Goal: Check status: Check status

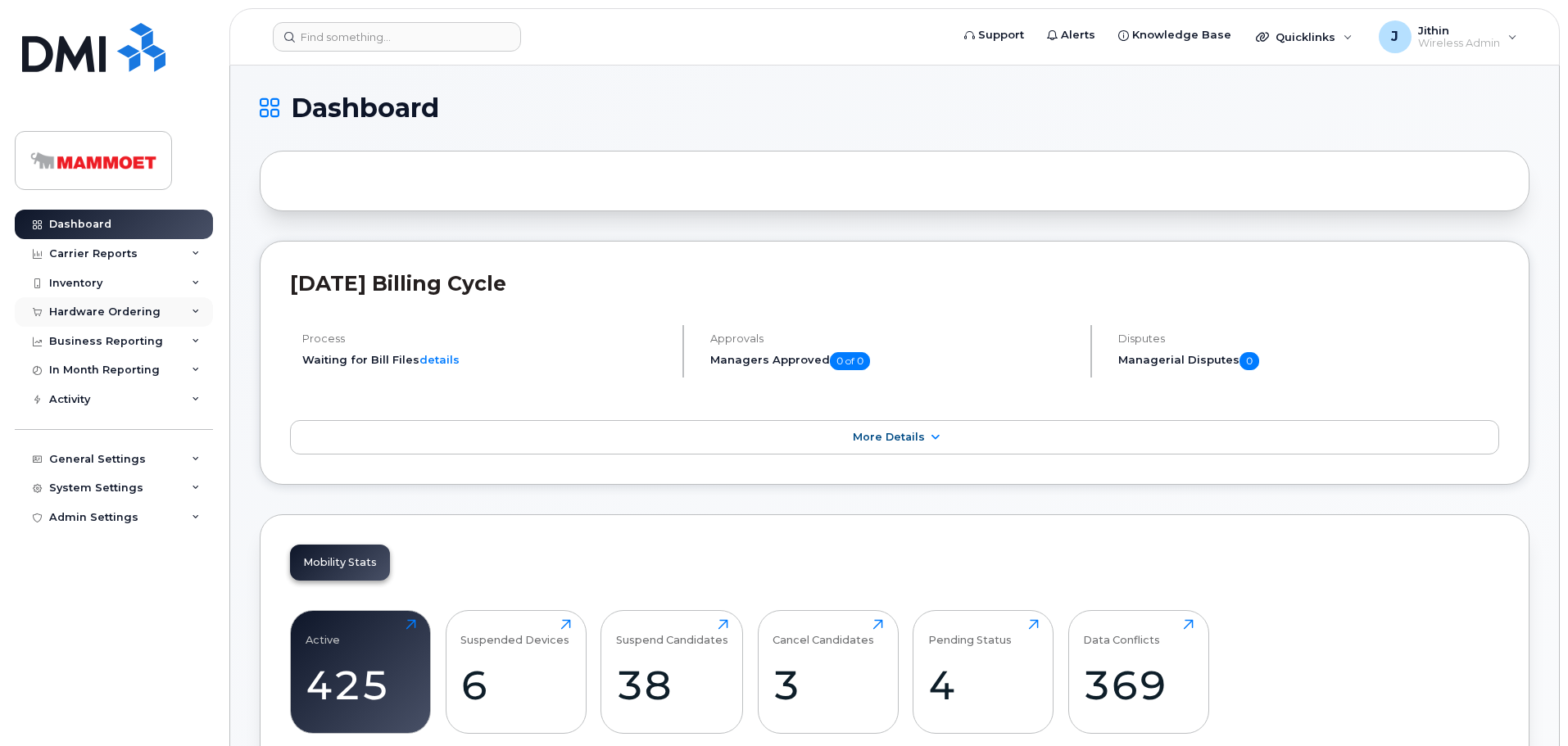
click at [109, 310] on div "Hardware Ordering" at bounding box center [104, 312] width 112 height 13
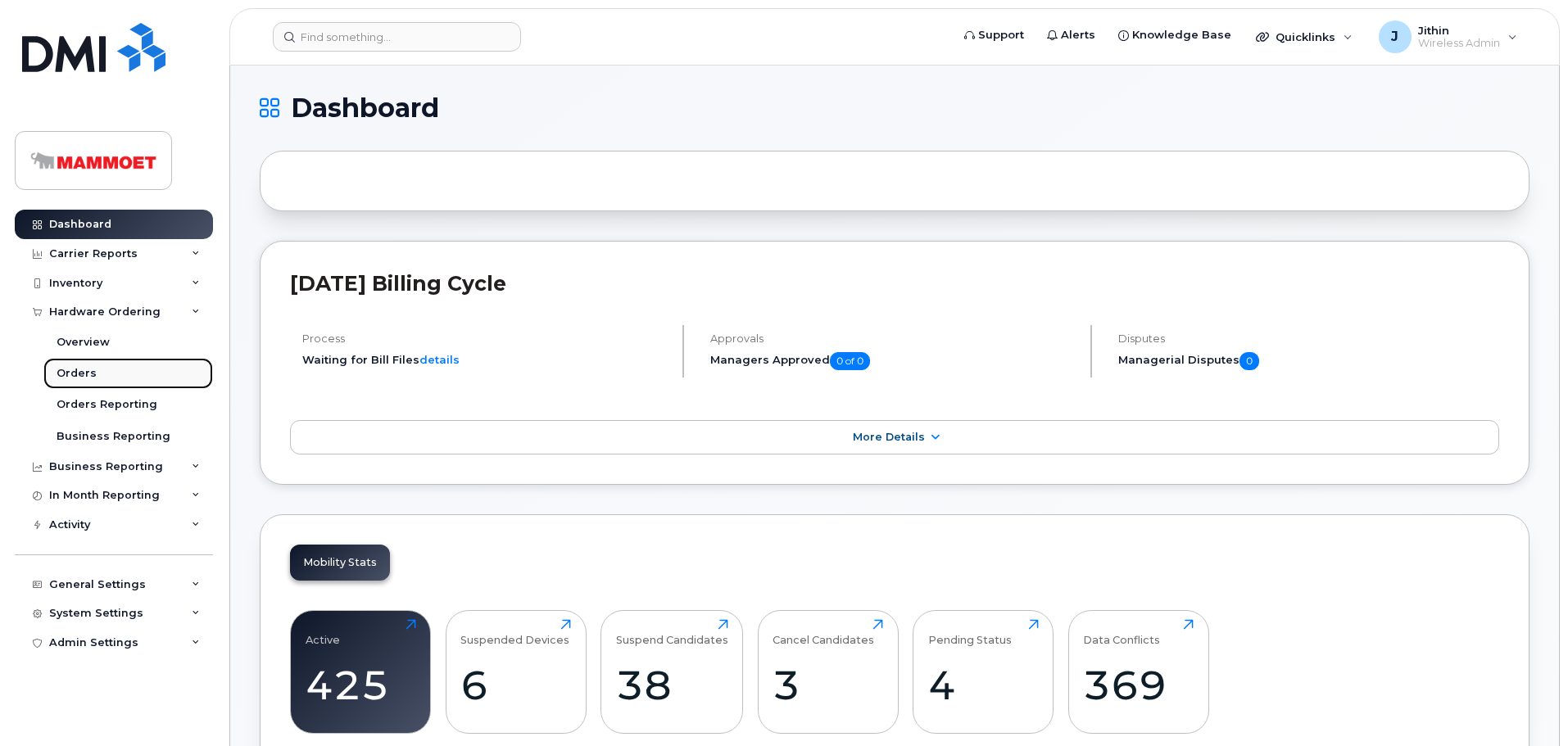
click at [84, 369] on div "Orders" at bounding box center [76, 373] width 40 height 15
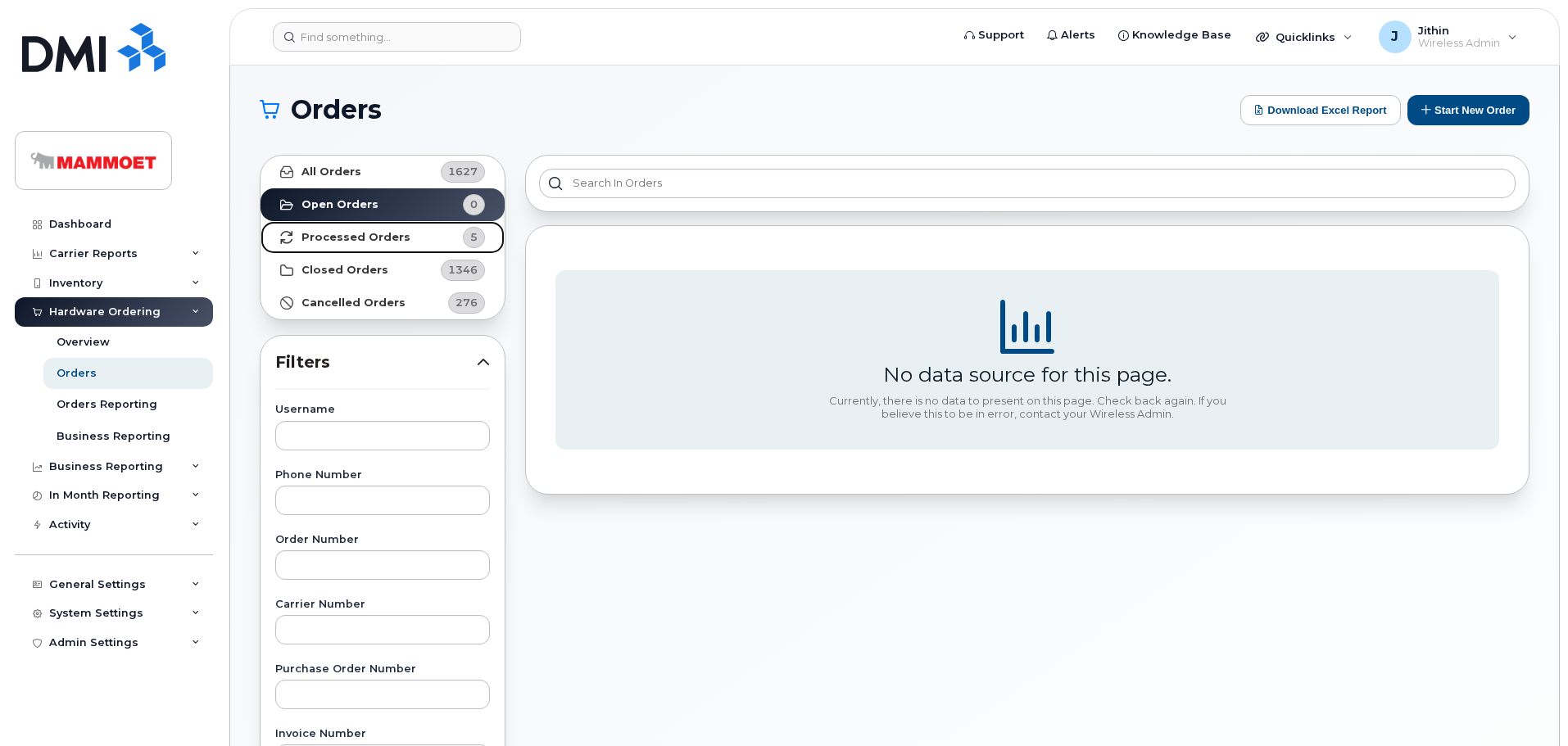
click at [344, 226] on link "Processed Orders 5" at bounding box center [383, 237] width 244 height 33
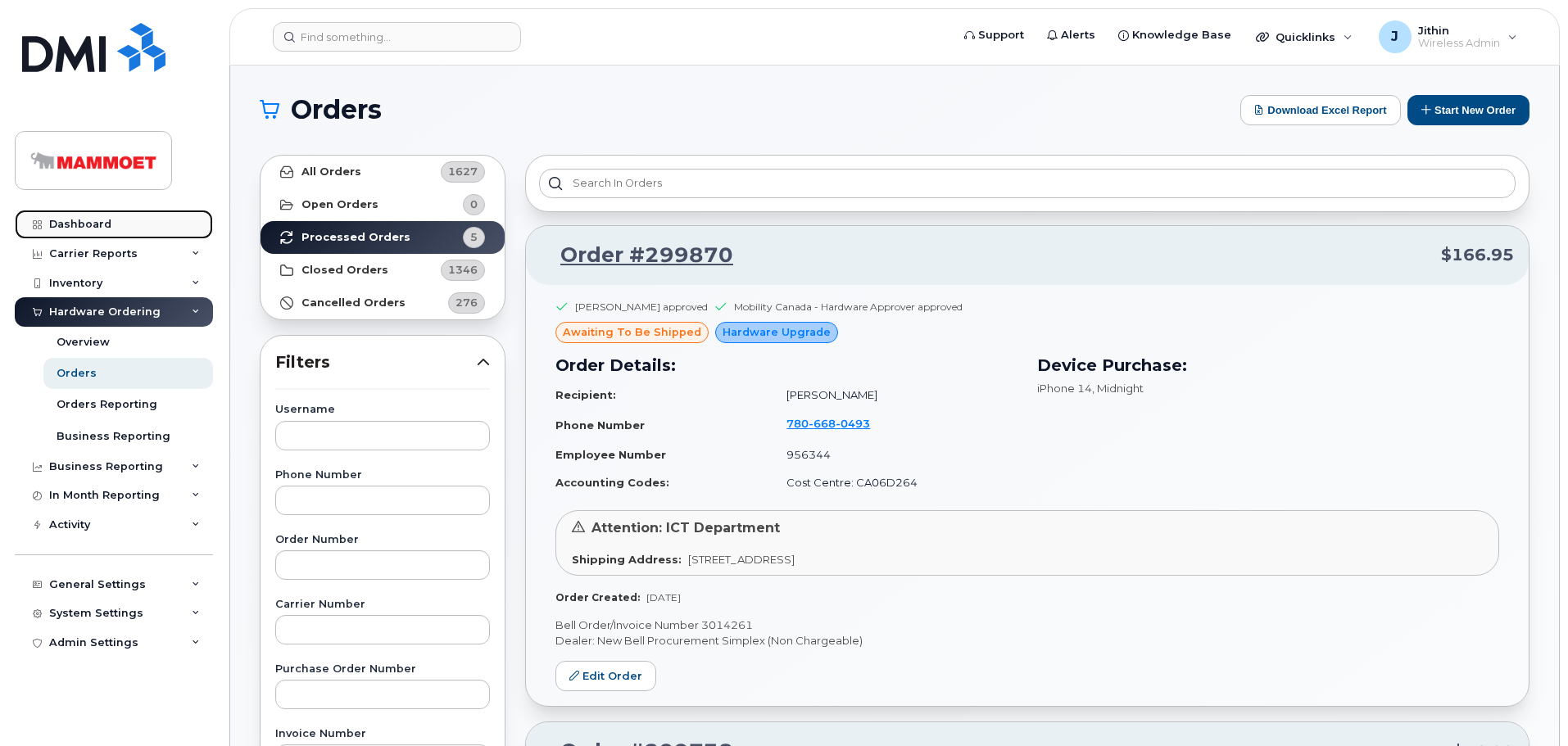
click at [94, 217] on link "Dashboard" at bounding box center [114, 223] width 198 height 29
